Goal: Task Accomplishment & Management: Use online tool/utility

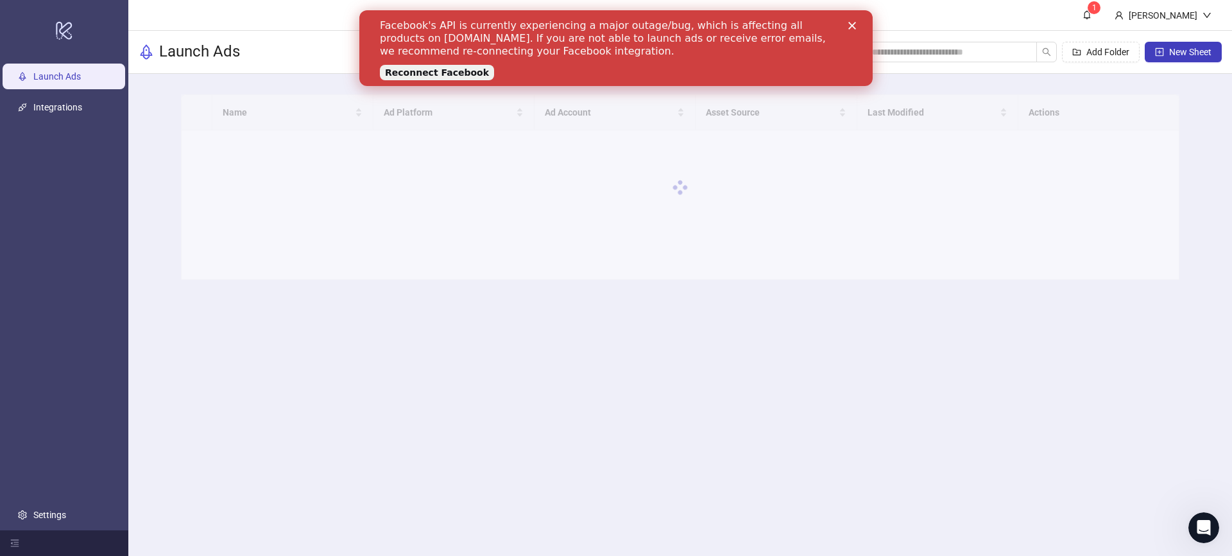
click at [856, 24] on div "Close" at bounding box center [854, 26] width 13 height 8
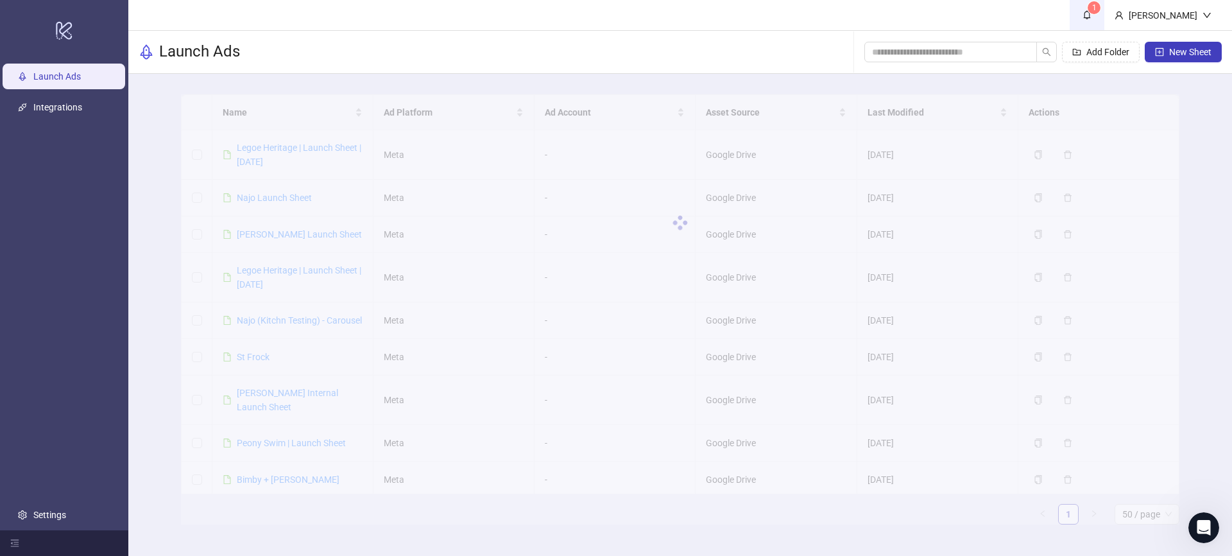
click at [1104, 12] on link "1" at bounding box center [1086, 15] width 35 height 30
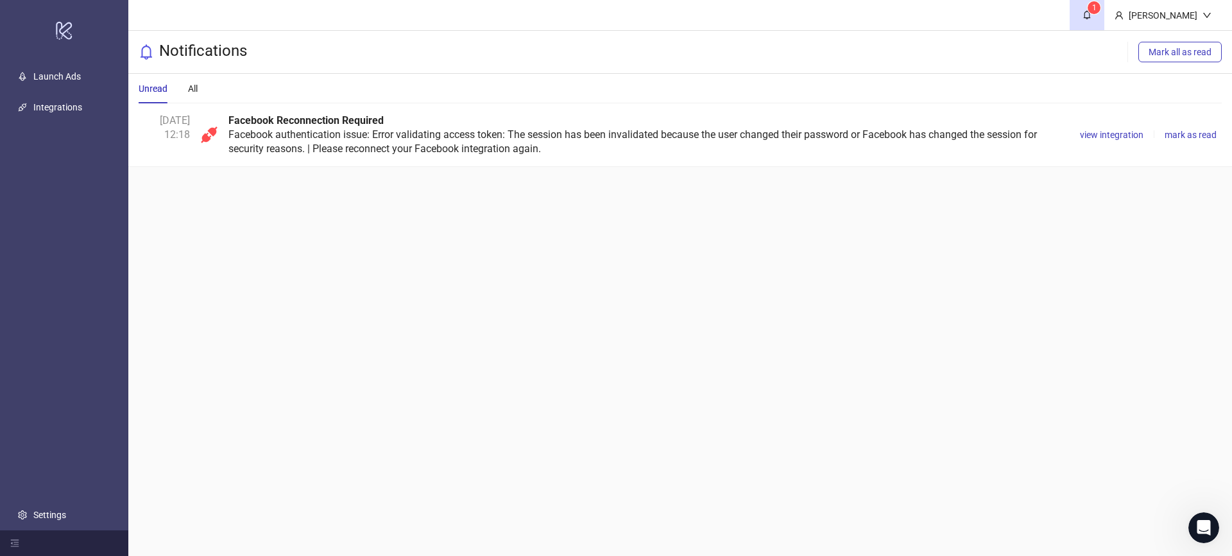
click at [429, 133] on div "Facebook Reconnection Required Facebook authentication issue: Error validating …" at bounding box center [646, 135] width 836 height 42
click at [230, 140] on div "Facebook Reconnection Required Facebook authentication issue: Error validating …" at bounding box center [646, 135] width 836 height 42
click at [1100, 8] on sup "1" at bounding box center [1093, 7] width 13 height 13
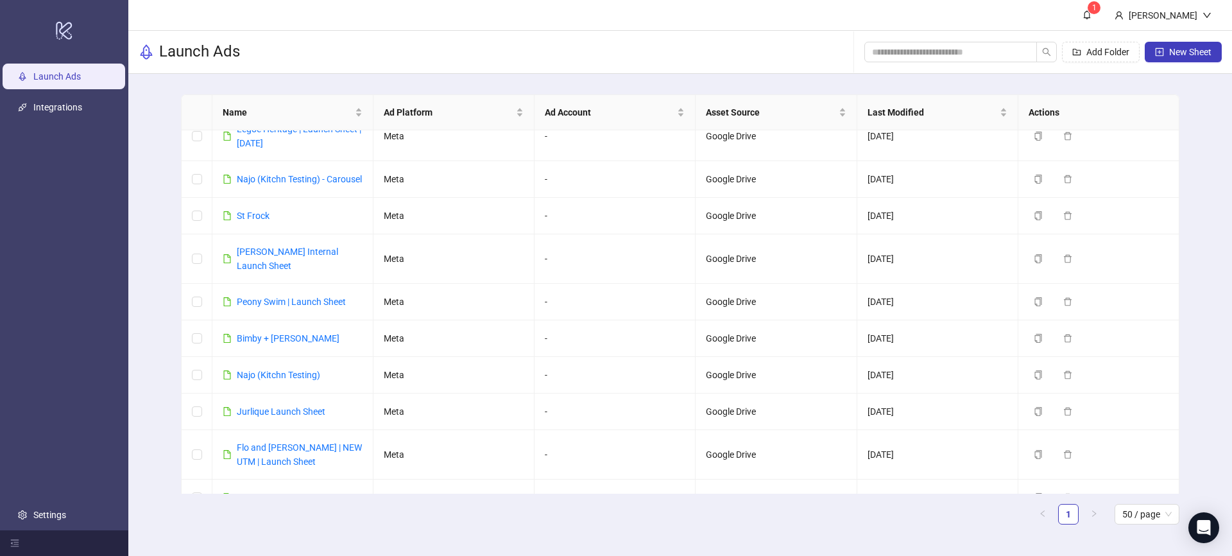
scroll to position [150, 0]
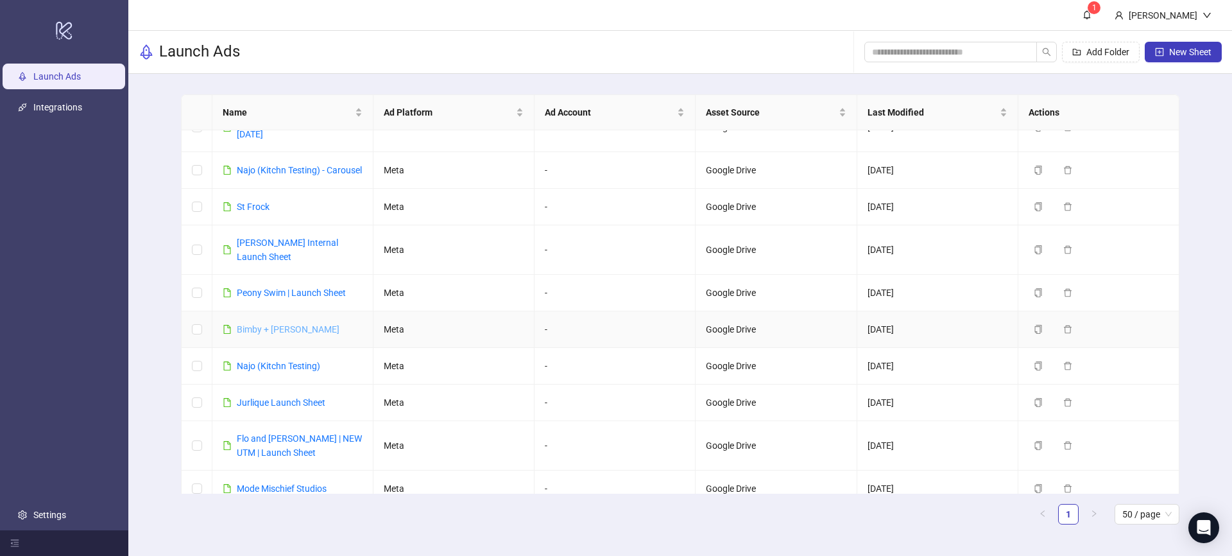
click at [264, 326] on link "Bimby + [PERSON_NAME]" at bounding box center [288, 329] width 103 height 10
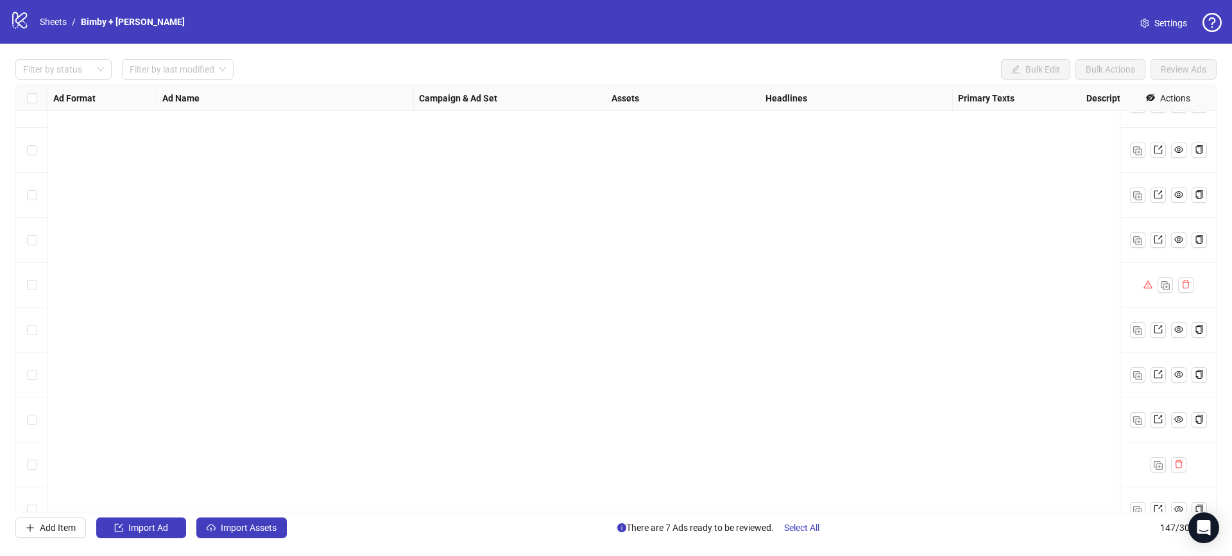
scroll to position [6201, 0]
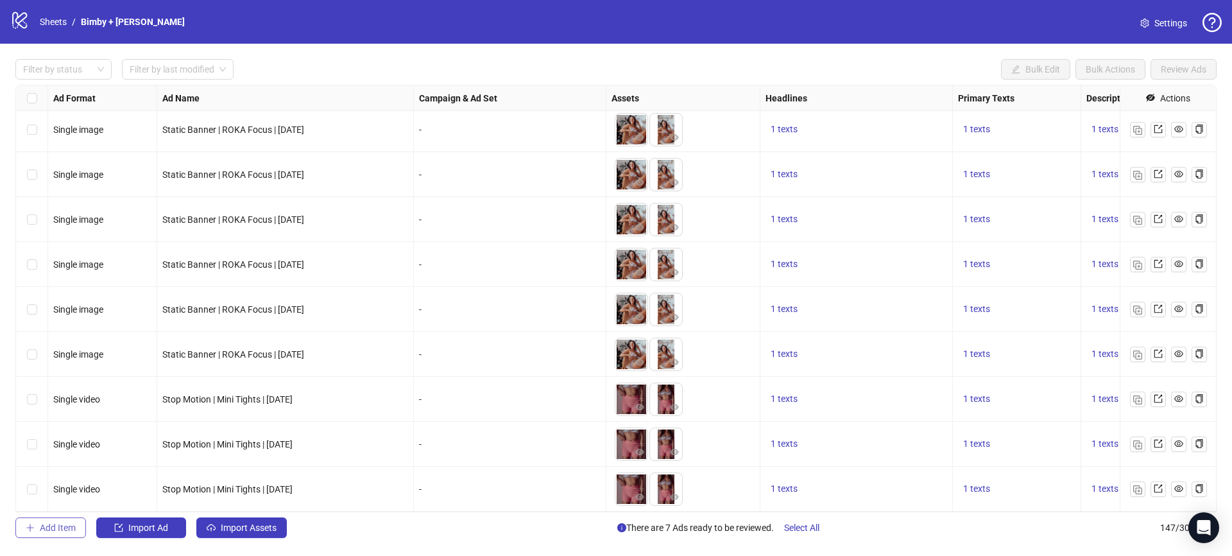
click at [63, 527] on span "Add Item" at bounding box center [58, 527] width 36 height 10
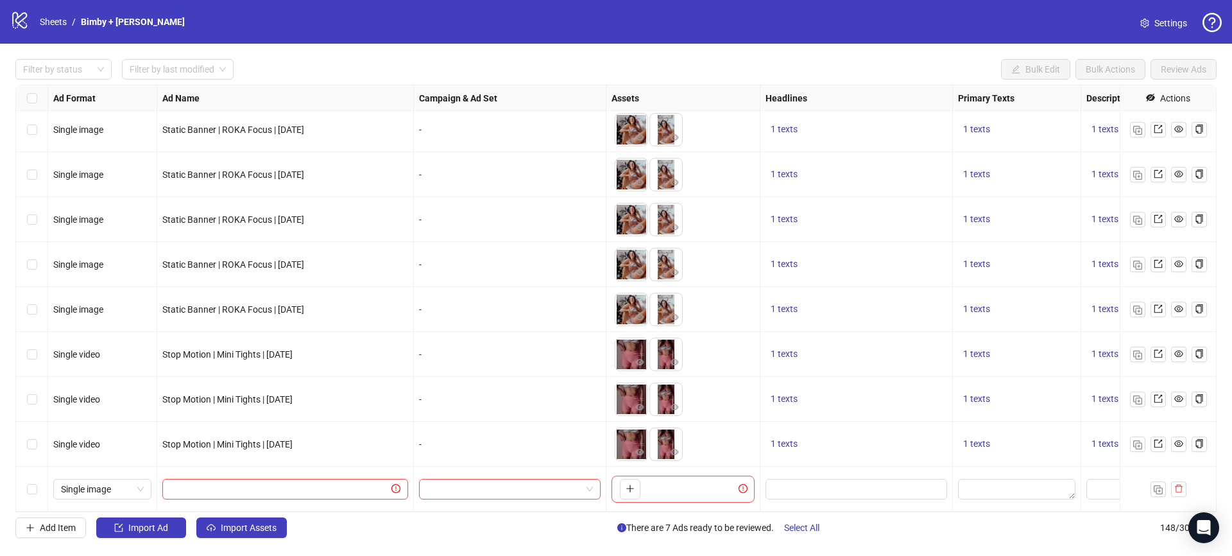
click at [241, 491] on input "text" at bounding box center [279, 489] width 219 height 14
type input "**********"
click at [312, 490] on input "**********" at bounding box center [284, 489] width 228 height 14
type input "**********"
click at [468, 486] on input "search" at bounding box center [504, 488] width 155 height 19
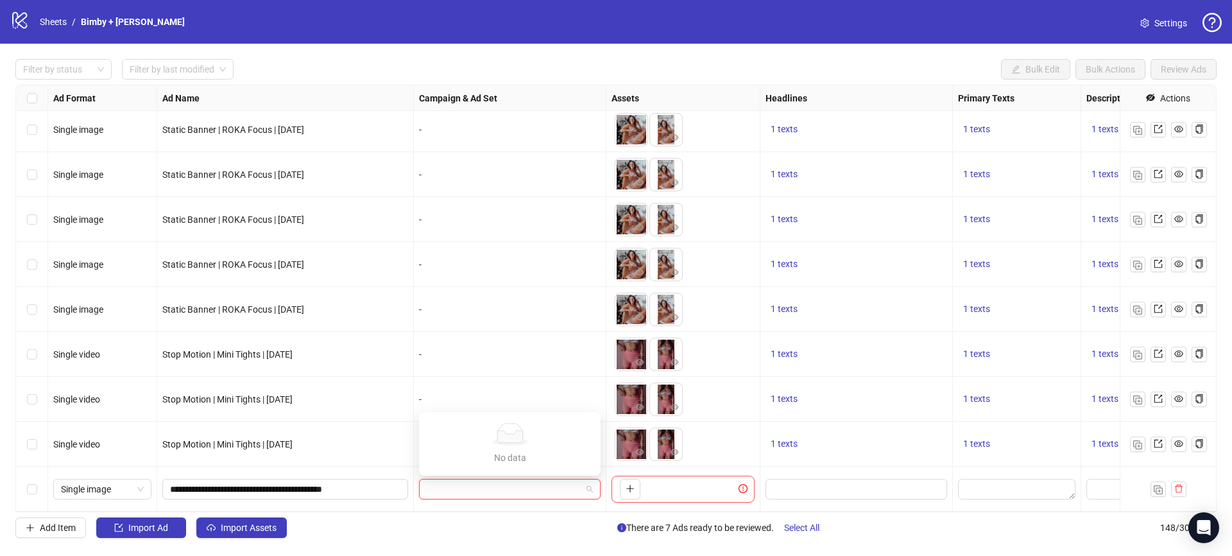
click at [529, 496] on input "search" at bounding box center [504, 488] width 155 height 19
click at [534, 345] on div "-" at bounding box center [510, 354] width 192 height 45
click at [464, 491] on input "search" at bounding box center [504, 488] width 155 height 19
